Goal: Information Seeking & Learning: Learn about a topic

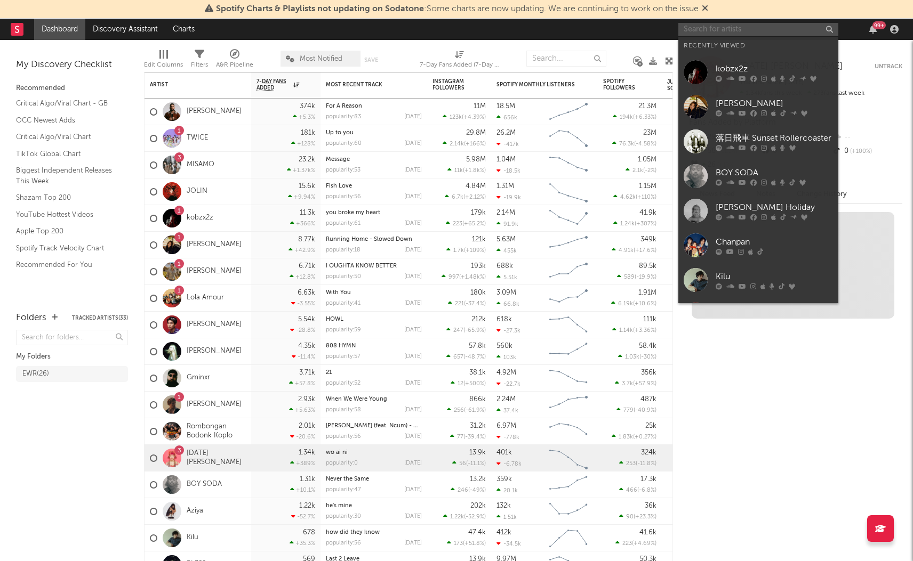
click at [719, 29] on input "text" at bounding box center [758, 29] width 160 height 13
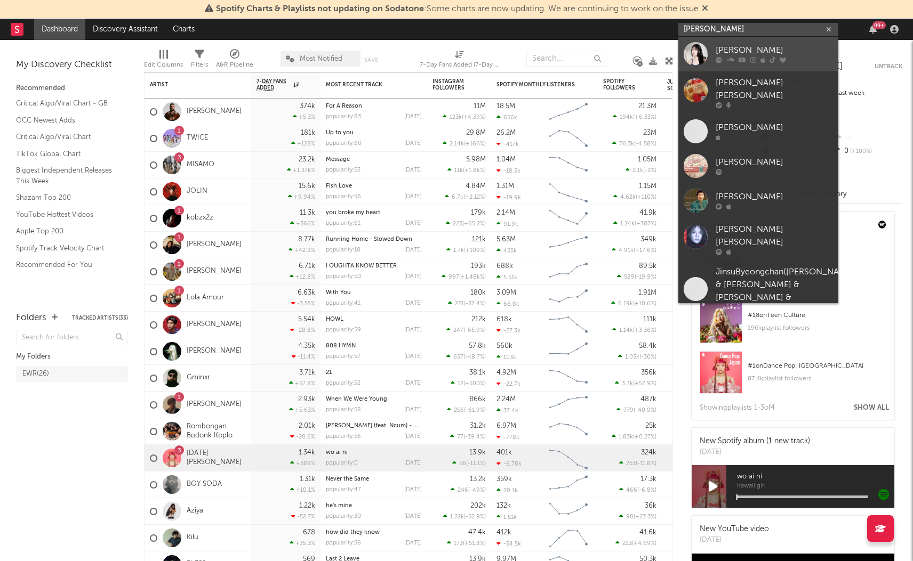
type input "[PERSON_NAME]"
click at [742, 51] on div "[PERSON_NAME]" at bounding box center [773, 50] width 117 height 13
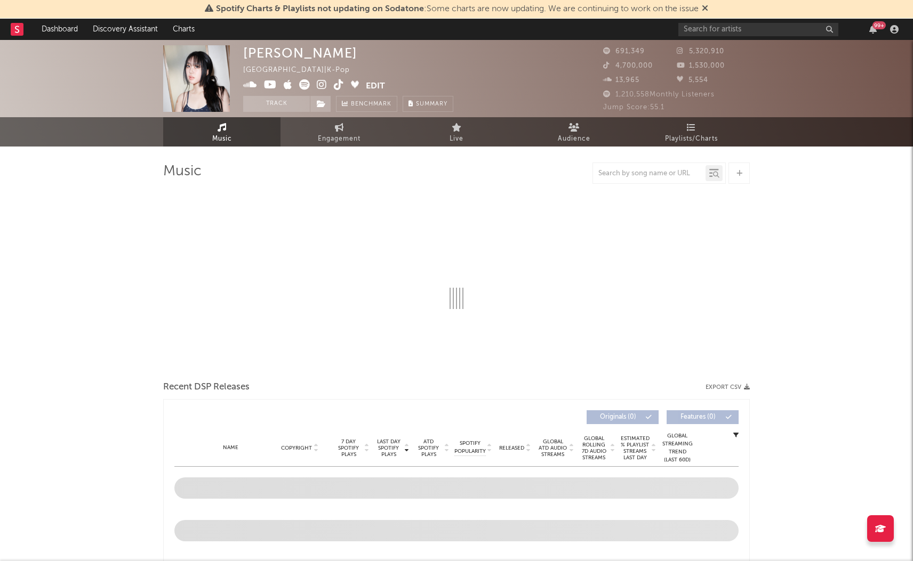
select select "6m"
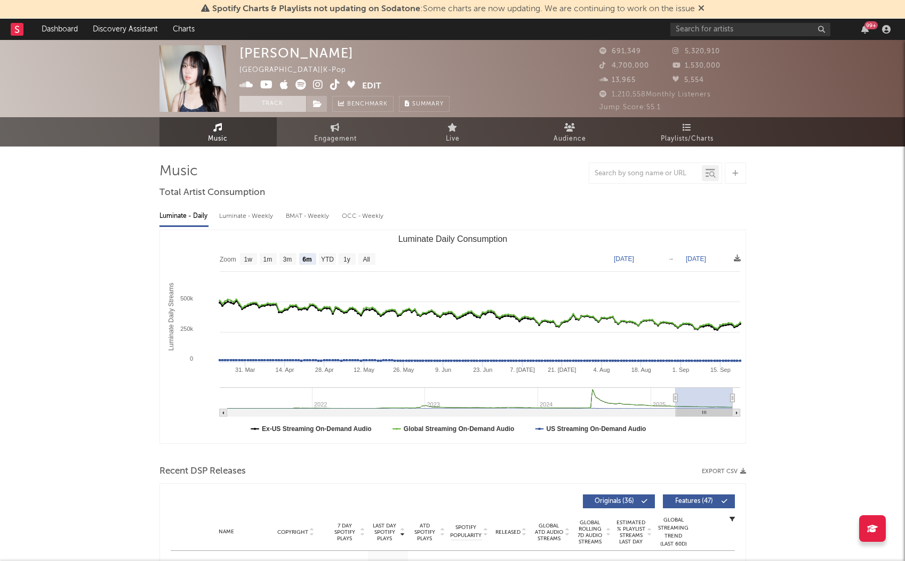
click at [276, 104] on button "Track" at bounding box center [272, 104] width 67 height 16
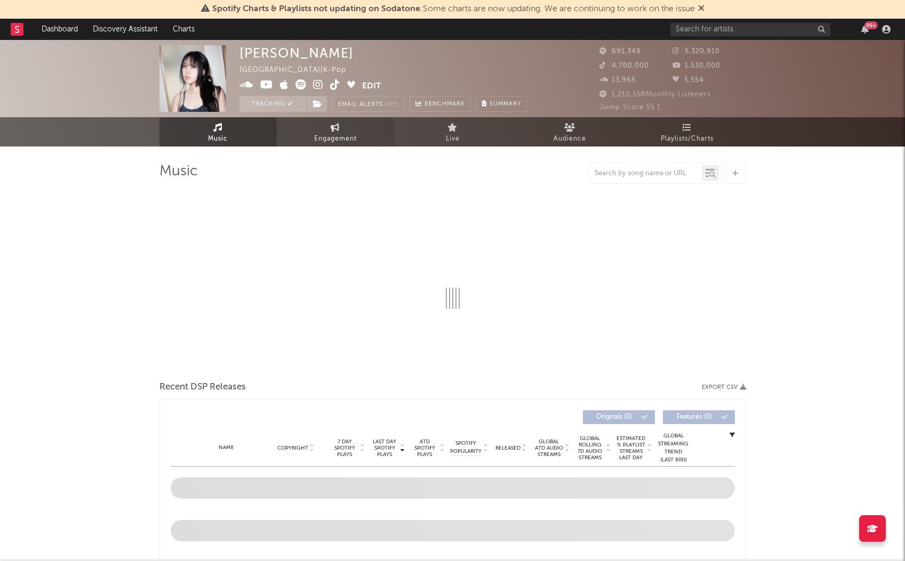
select select "6m"
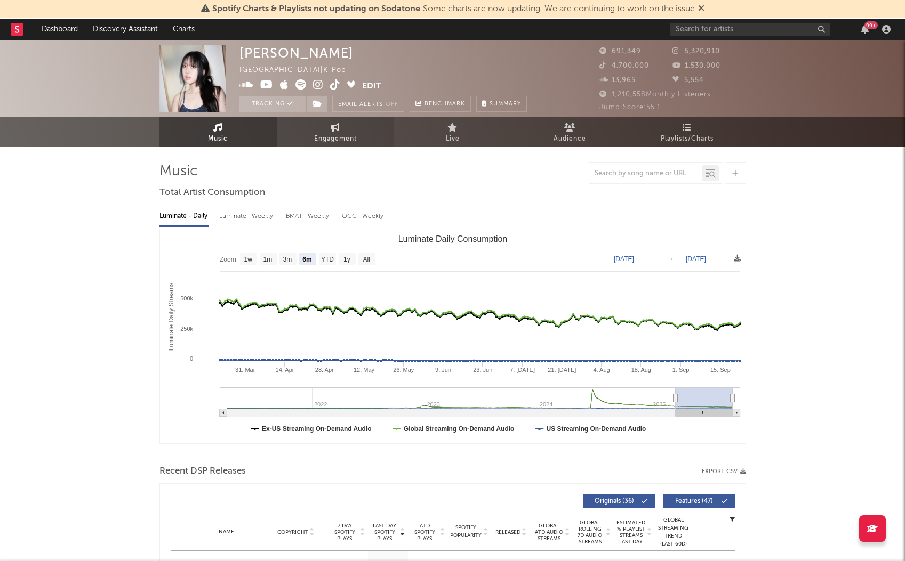
click at [308, 135] on link "Engagement" at bounding box center [335, 131] width 117 height 29
select select "1w"
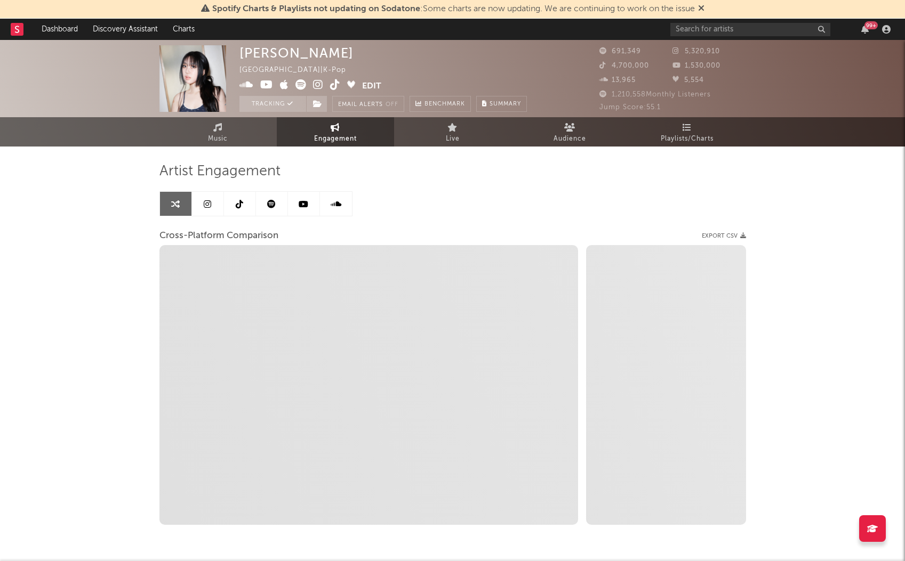
select select "1m"
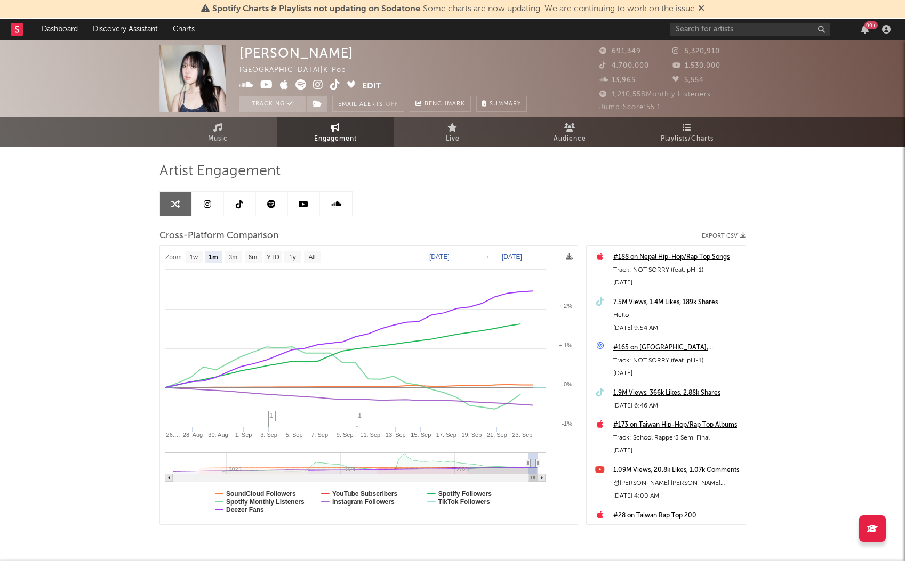
click at [694, 50] on span "5,320,910" at bounding box center [695, 51] width 47 height 7
